Goal: Entertainment & Leisure: Consume media (video, audio)

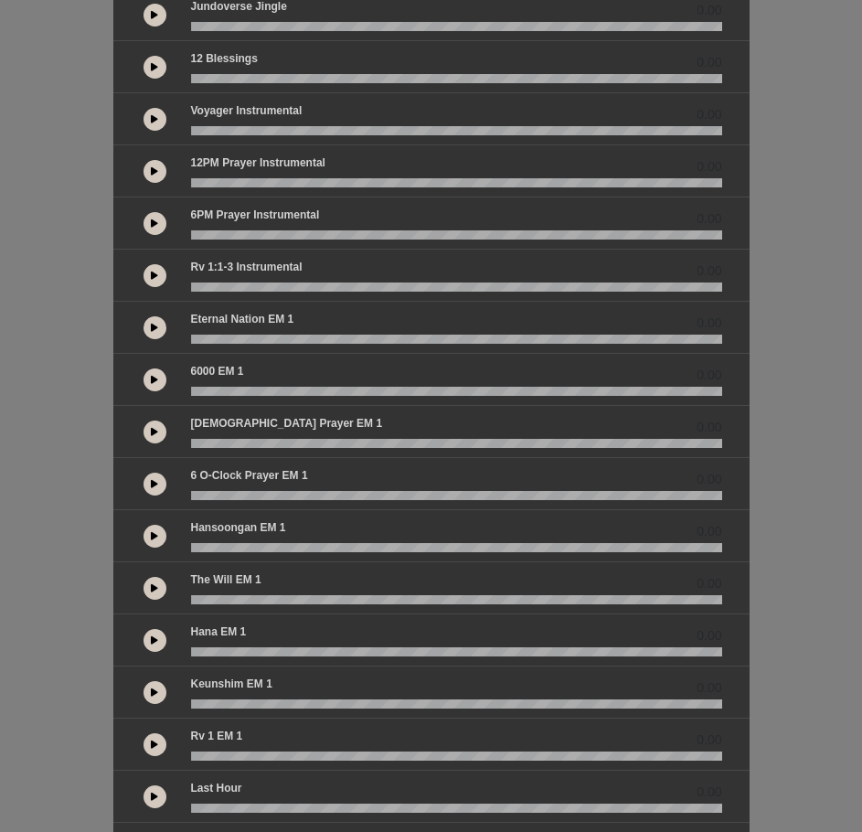
scroll to position [283, 0]
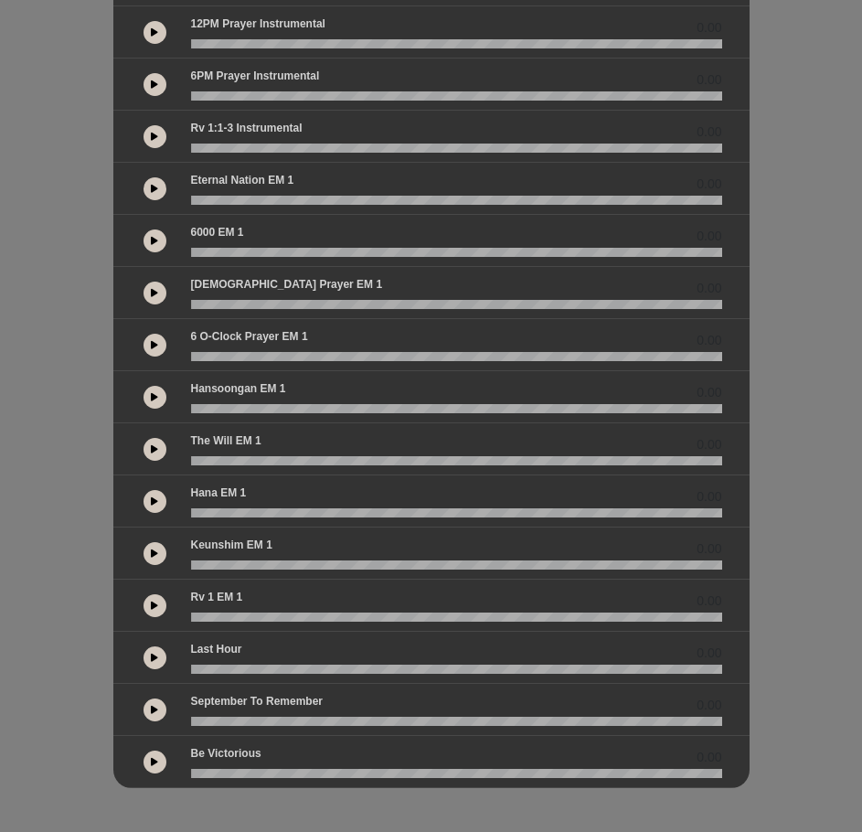
click at [147, 655] on button at bounding box center [155, 658] width 23 height 23
click at [152, 659] on icon at bounding box center [154, 657] width 5 height 9
drag, startPoint x: 195, startPoint y: 671, endPoint x: 185, endPoint y: 670, distance: 10.1
click at [185, 670] on div at bounding box center [456, 669] width 553 height 9
drag, startPoint x: 194, startPoint y: 667, endPoint x: 180, endPoint y: 668, distance: 13.7
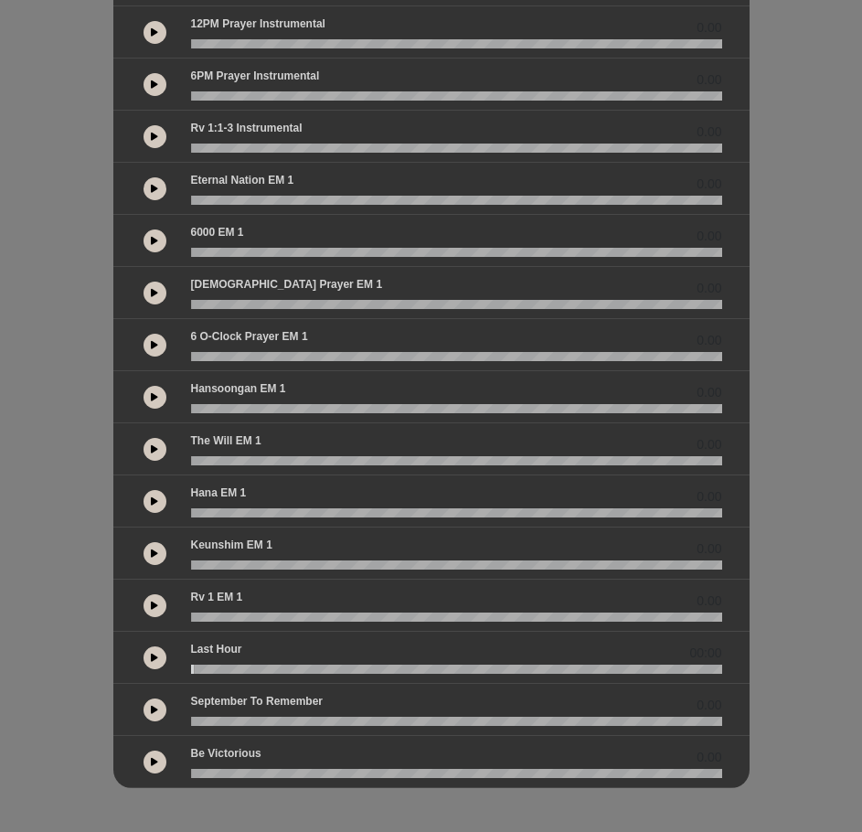
click at [180, 668] on div at bounding box center [456, 669] width 553 height 9
drag, startPoint x: 196, startPoint y: 665, endPoint x: 177, endPoint y: 665, distance: 18.3
click at [177, 665] on div "00:00" at bounding box center [432, 657] width 604 height 33
click at [186, 667] on div at bounding box center [456, 669] width 553 height 9
drag, startPoint x: 199, startPoint y: 669, endPoint x: 305, endPoint y: 672, distance: 106.1
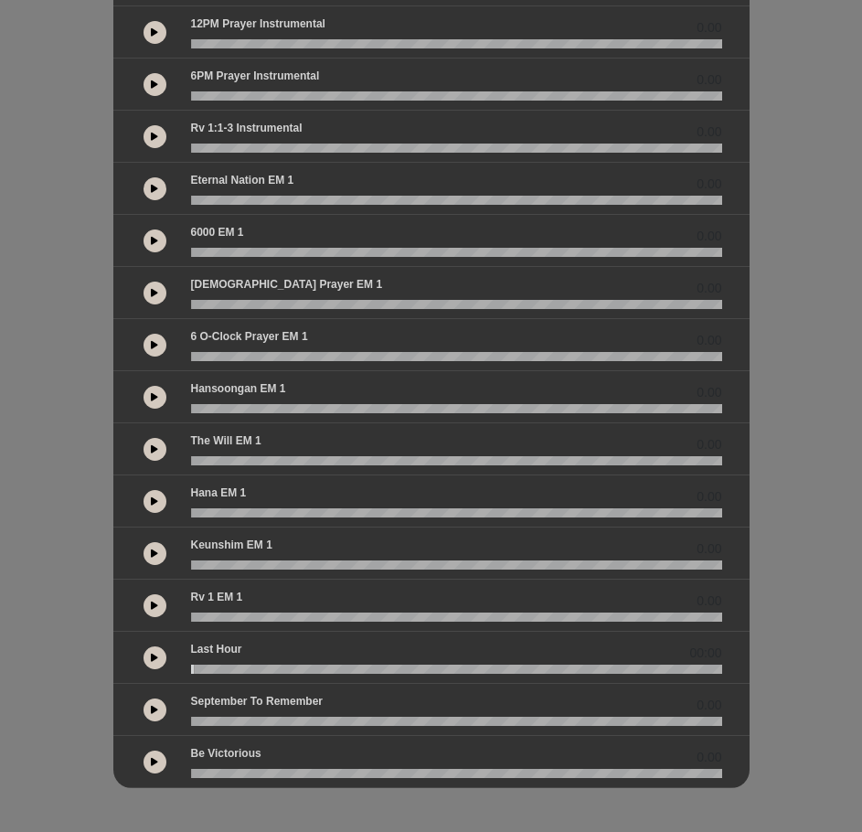
click at [305, 672] on wave at bounding box center [456, 669] width 531 height 9
drag, startPoint x: 308, startPoint y: 672, endPoint x: 138, endPoint y: 675, distance: 170.1
click at [138, 675] on div "00:00" at bounding box center [431, 658] width 637 height 52
drag, startPoint x: 197, startPoint y: 668, endPoint x: 165, endPoint y: 671, distance: 32.2
click at [165, 671] on div "00:00" at bounding box center [432, 657] width 604 height 33
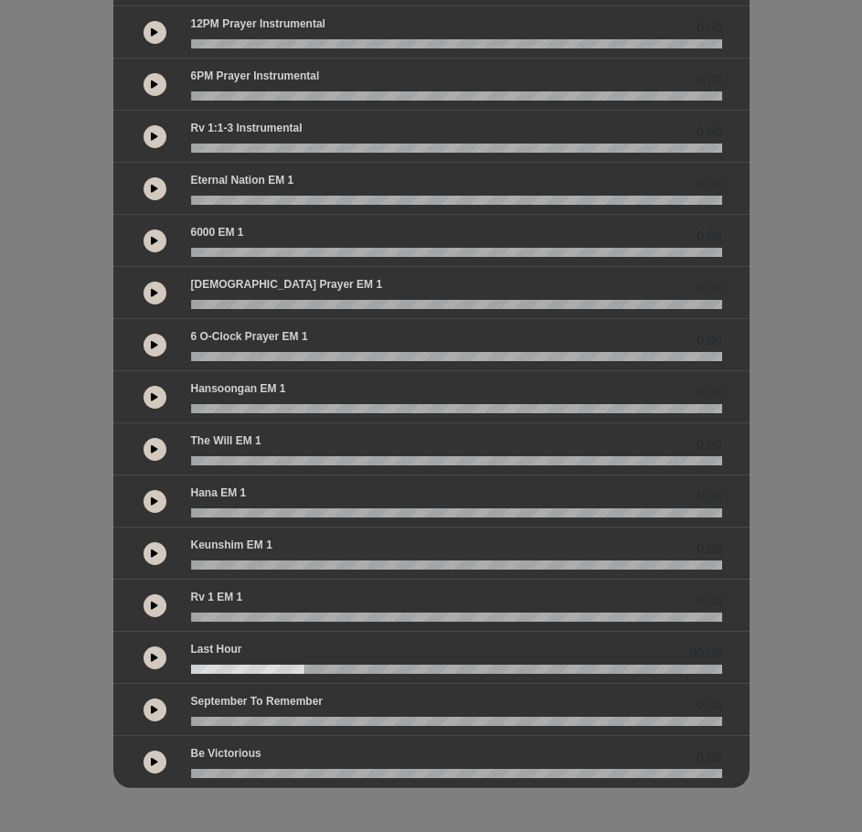
click at [215, 666] on wave at bounding box center [456, 669] width 531 height 9
drag, startPoint x: 211, startPoint y: 666, endPoint x: 182, endPoint y: 666, distance: 29.3
click at [182, 666] on div at bounding box center [456, 669] width 553 height 9
click at [191, 669] on wave at bounding box center [456, 669] width 531 height 9
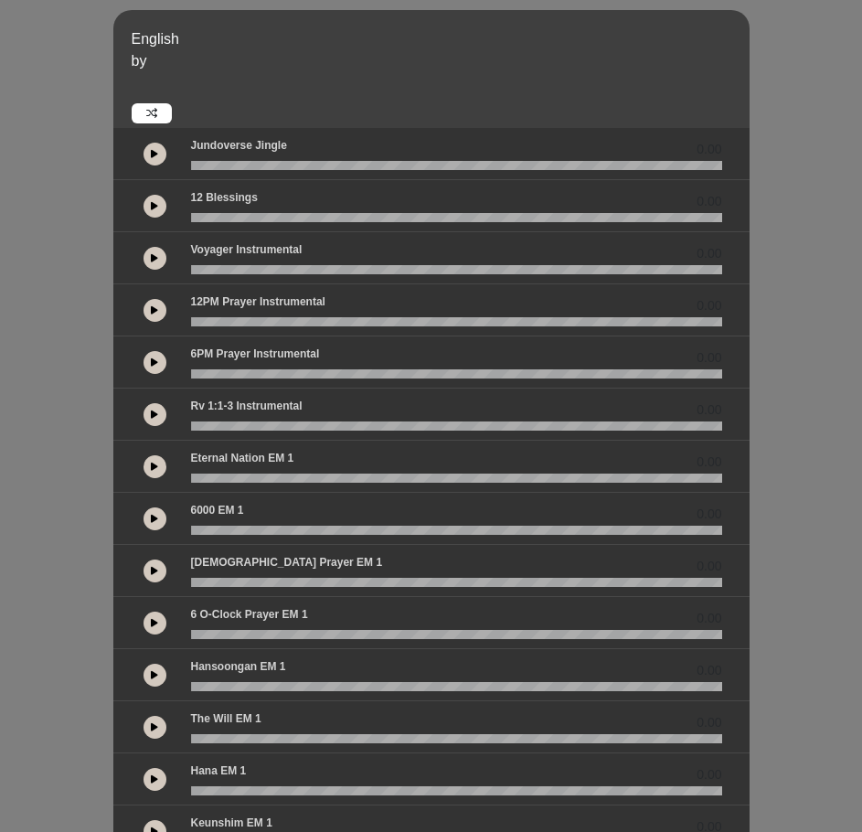
scroll to position [0, 0]
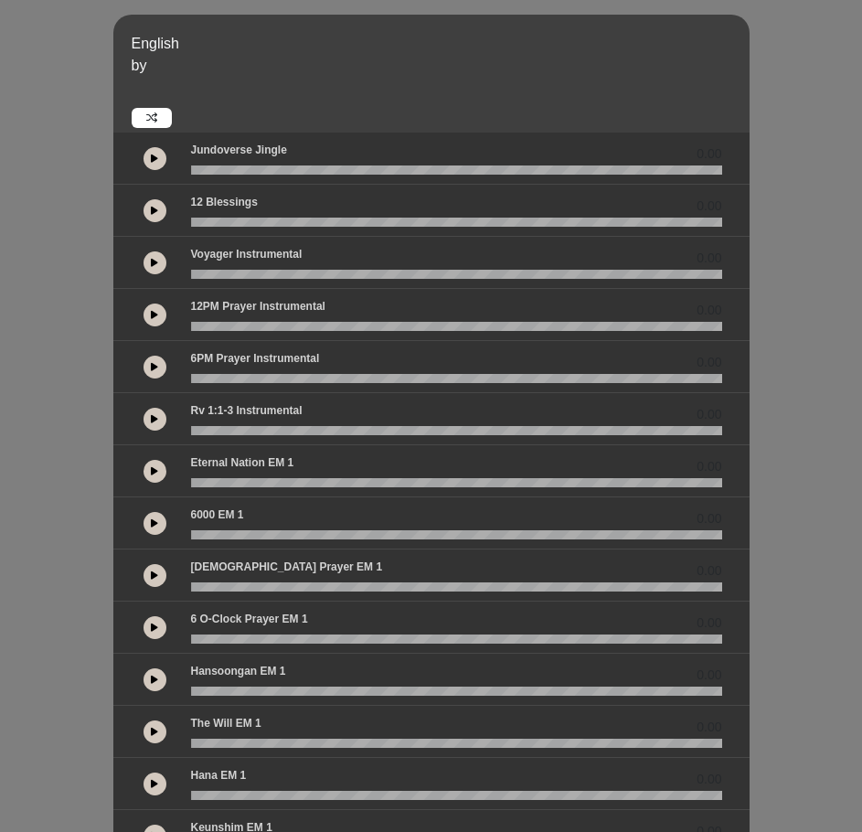
click at [800, 362] on div "English by 0.00 0.00 0.00" at bounding box center [431, 543] width 862 height 1056
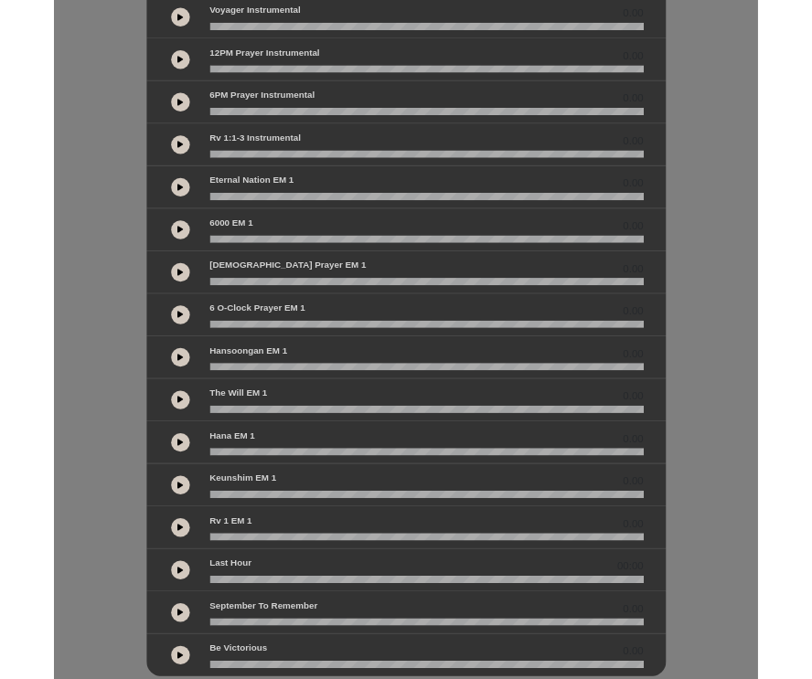
scroll to position [274, 0]
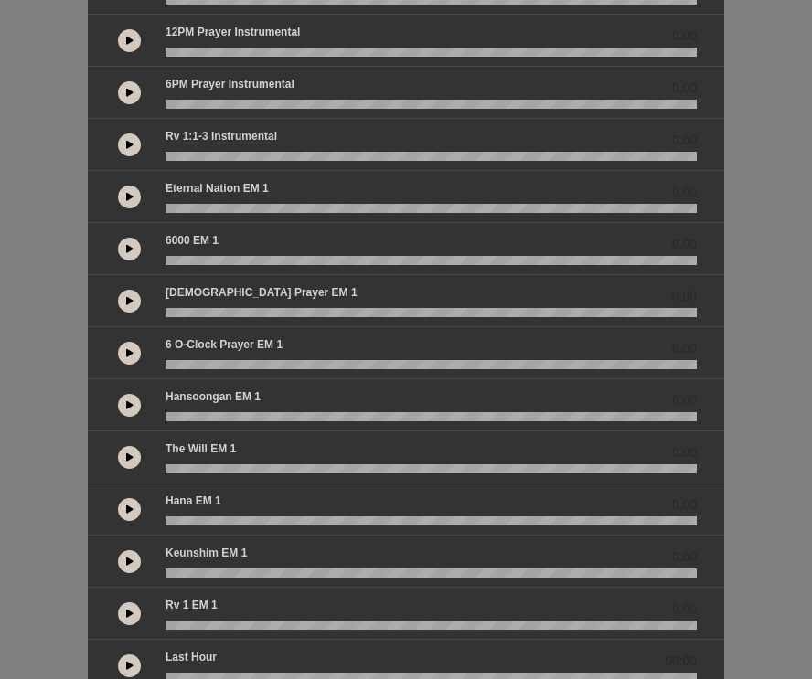
click at [73, 678] on div "English by 0.00 0.00 0.00" at bounding box center [406, 268] width 812 height 1056
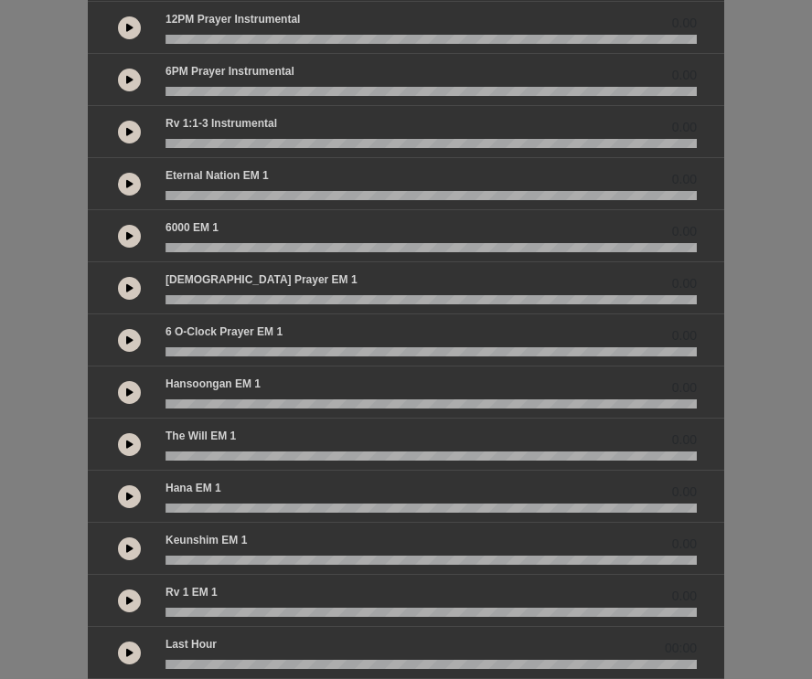
scroll to position [366, 0]
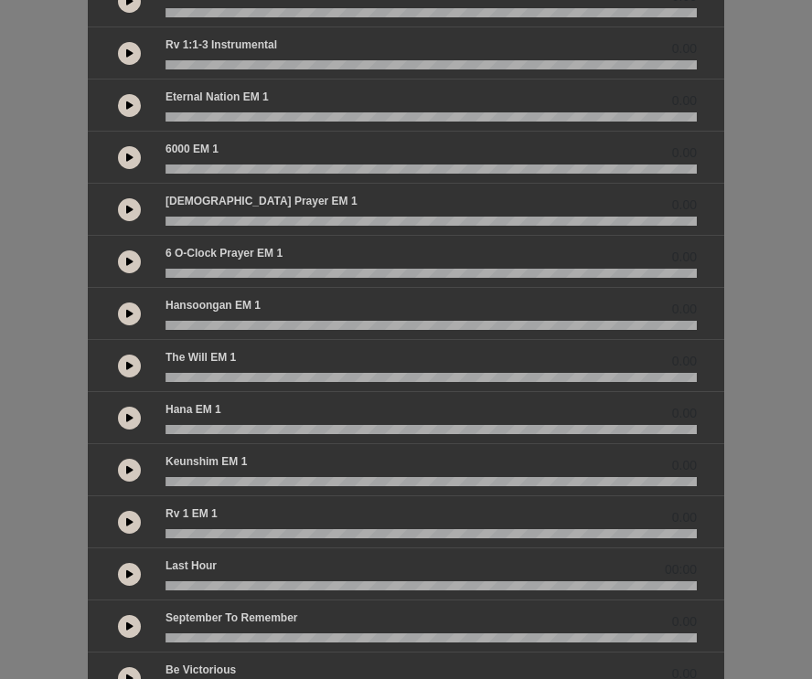
click at [130, 585] on button at bounding box center [129, 574] width 23 height 23
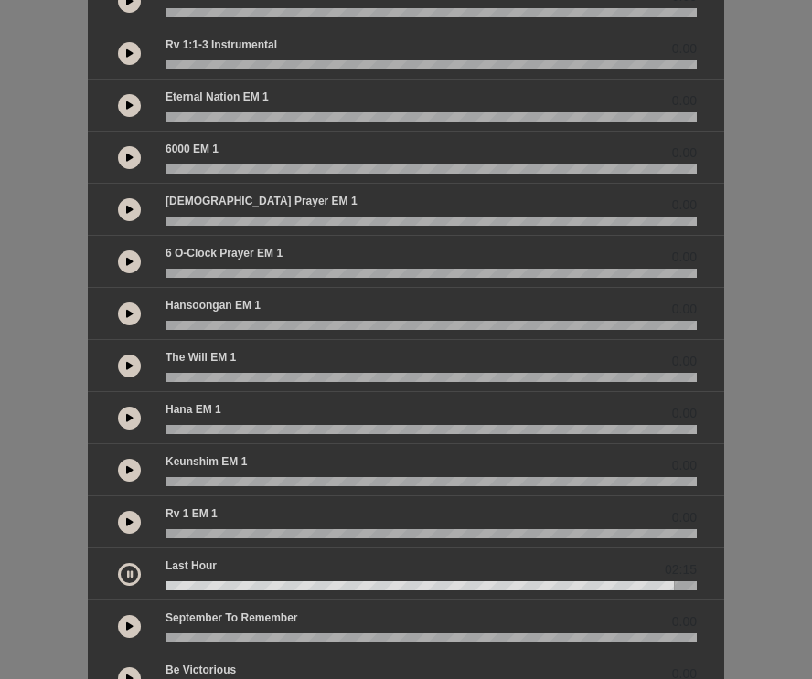
click at [133, 579] on button at bounding box center [129, 574] width 23 height 23
click at [126, 574] on icon at bounding box center [129, 574] width 7 height 9
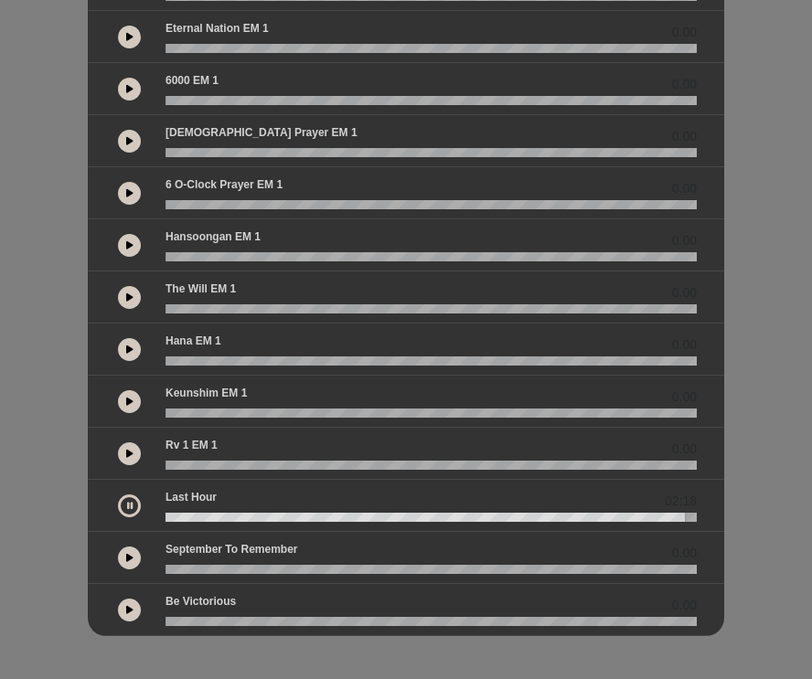
scroll to position [435, 0]
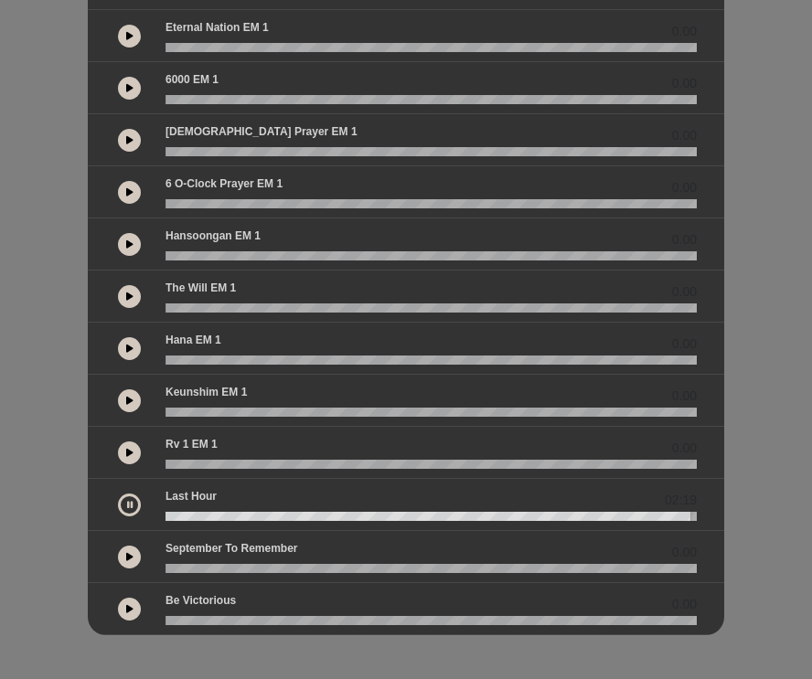
drag, startPoint x: 159, startPoint y: 512, endPoint x: 139, endPoint y: 511, distance: 20.1
click at [139, 511] on div "02:19" at bounding box center [406, 504] width 604 height 33
drag, startPoint x: 167, startPoint y: 512, endPoint x: 134, endPoint y: 510, distance: 33.9
click at [134, 510] on div "02:20" at bounding box center [406, 504] width 604 height 33
drag, startPoint x: 179, startPoint y: 517, endPoint x: 98, endPoint y: 509, distance: 81.7
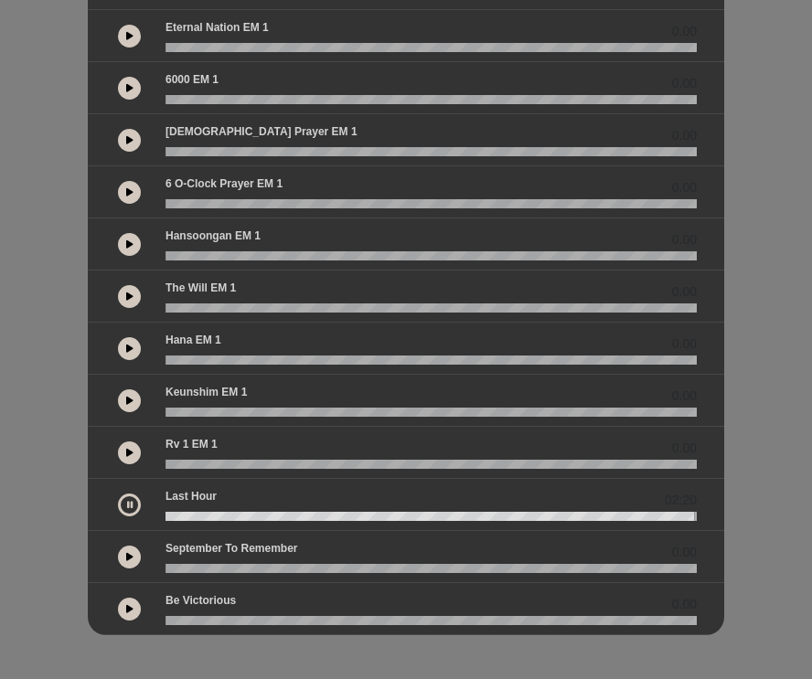
click at [98, 509] on div "02:20" at bounding box center [406, 505] width 637 height 52
click at [128, 505] on icon at bounding box center [129, 504] width 7 height 9
click at [134, 498] on button at bounding box center [129, 505] width 23 height 23
